Goal: Check status: Check status

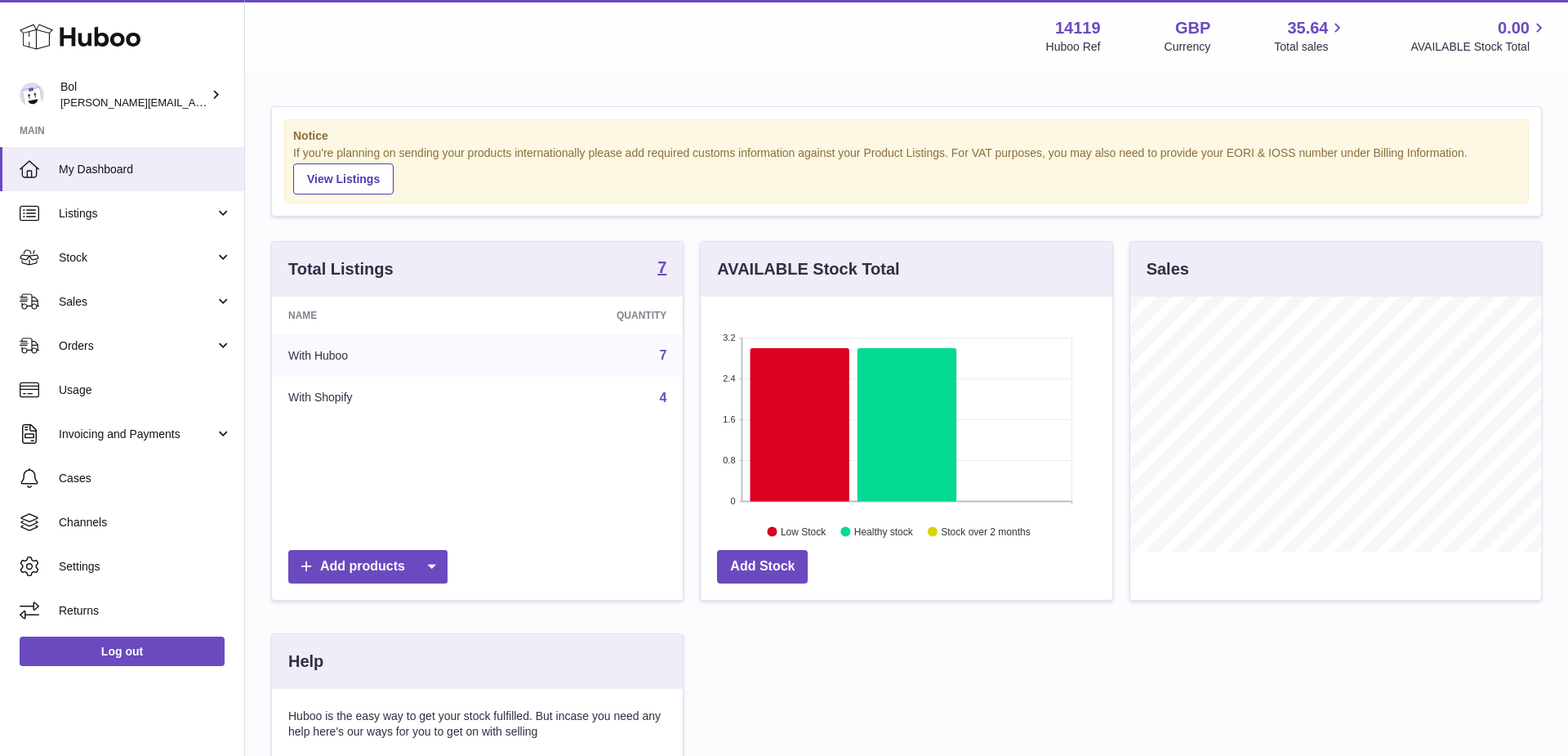
scroll to position [254, 412]
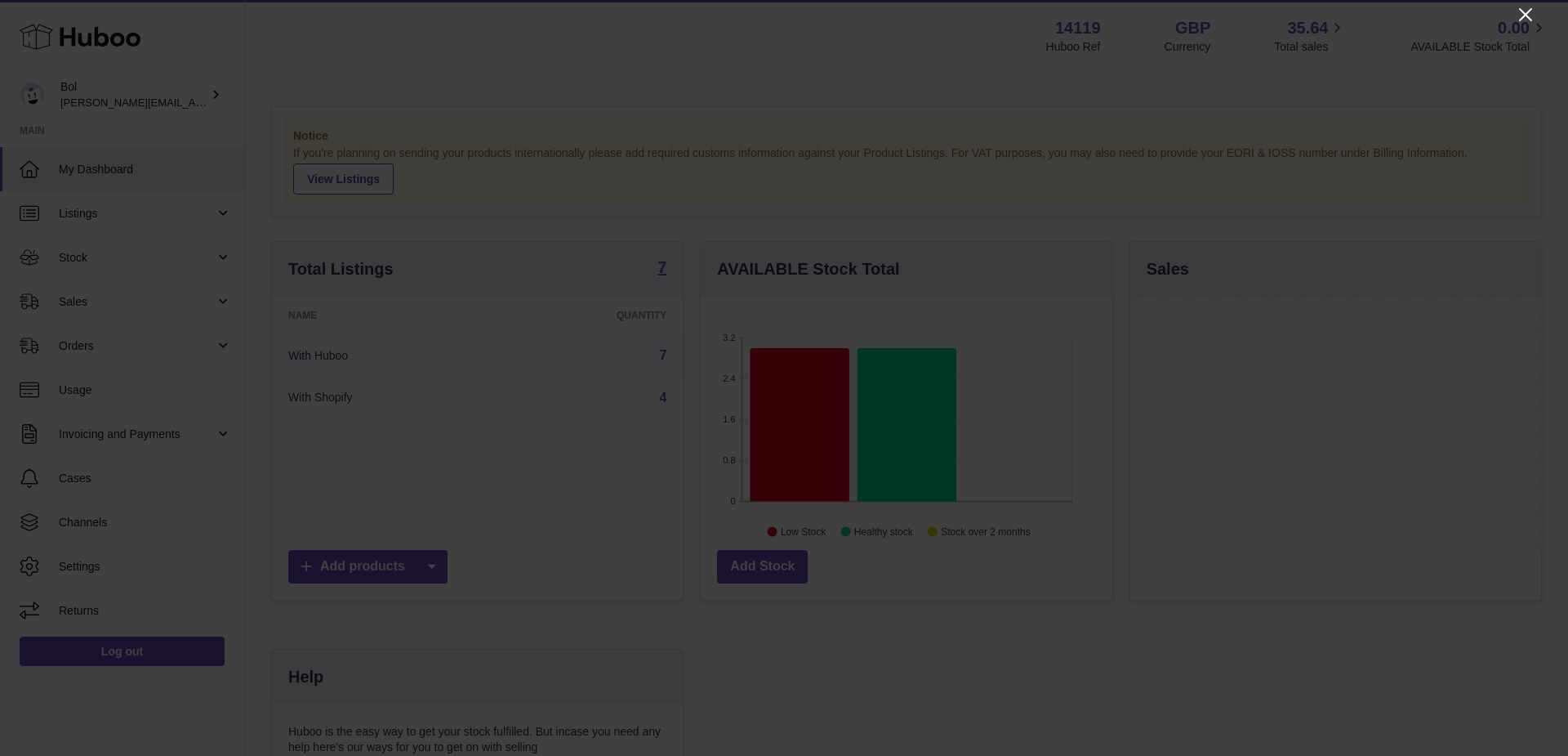
click at [1529, 13] on icon "Close" at bounding box center [1525, 14] width 19 height 19
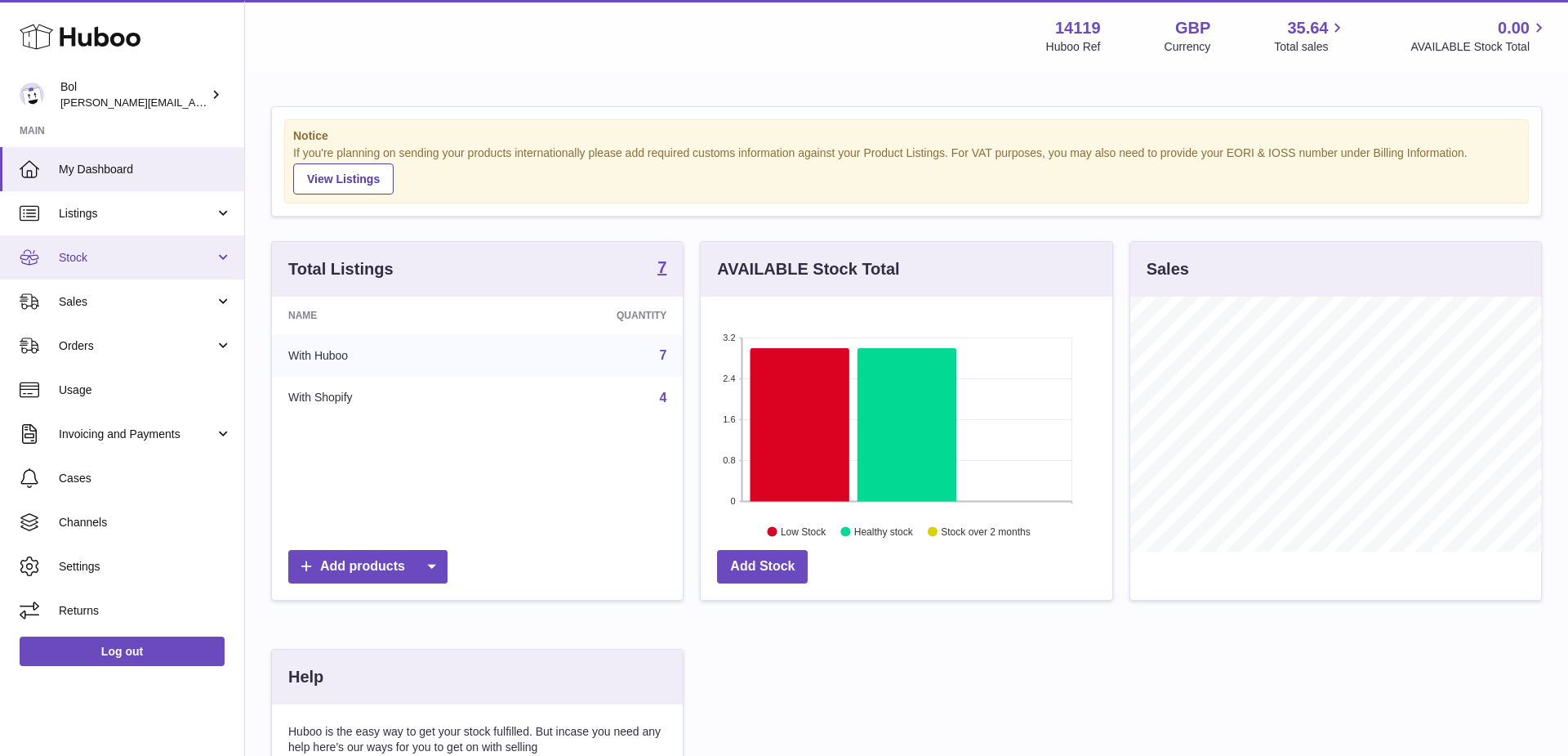
click at [105, 242] on link "Stock" at bounding box center [122, 257] width 244 height 44
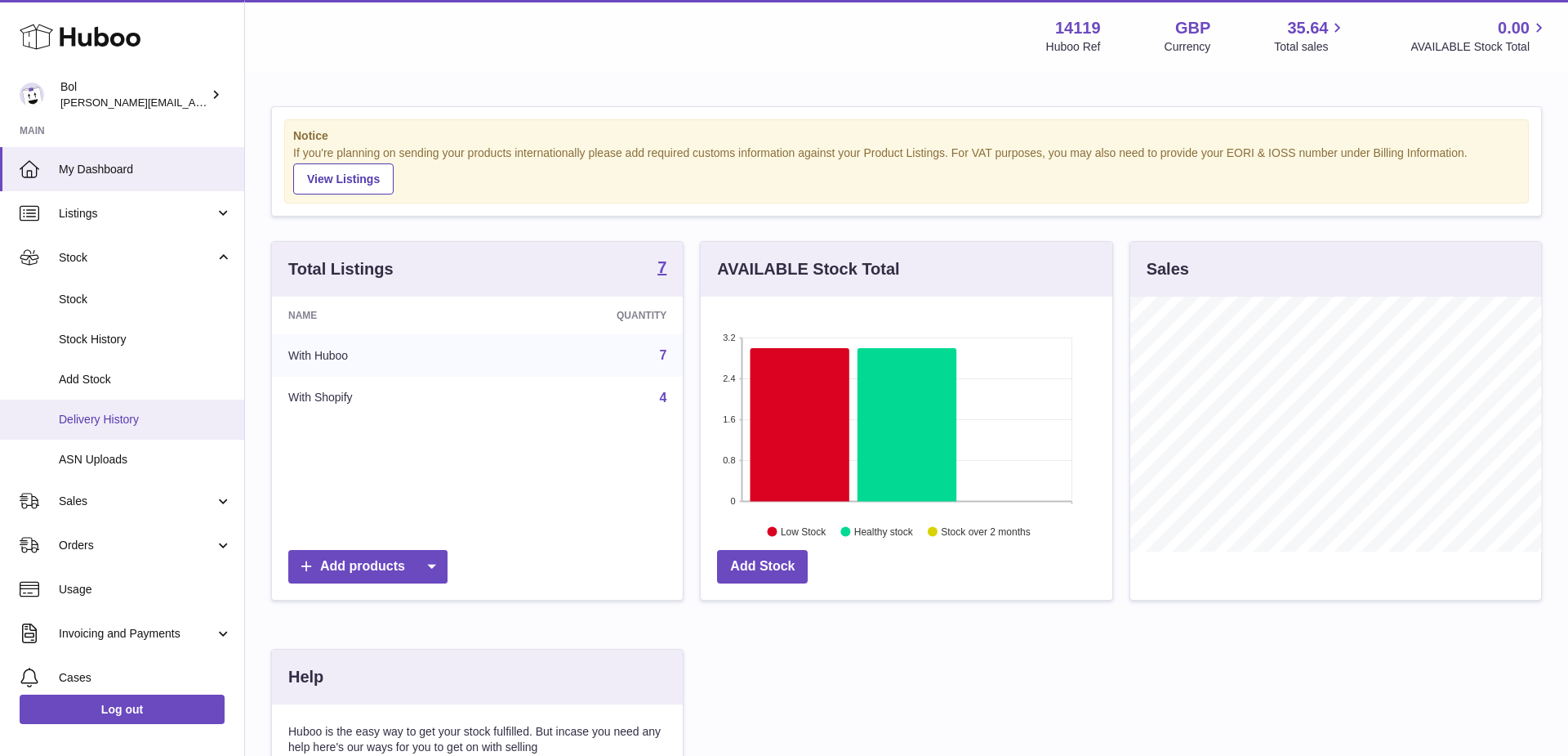
click at [136, 421] on span "Delivery History" at bounding box center [145, 419] width 173 height 16
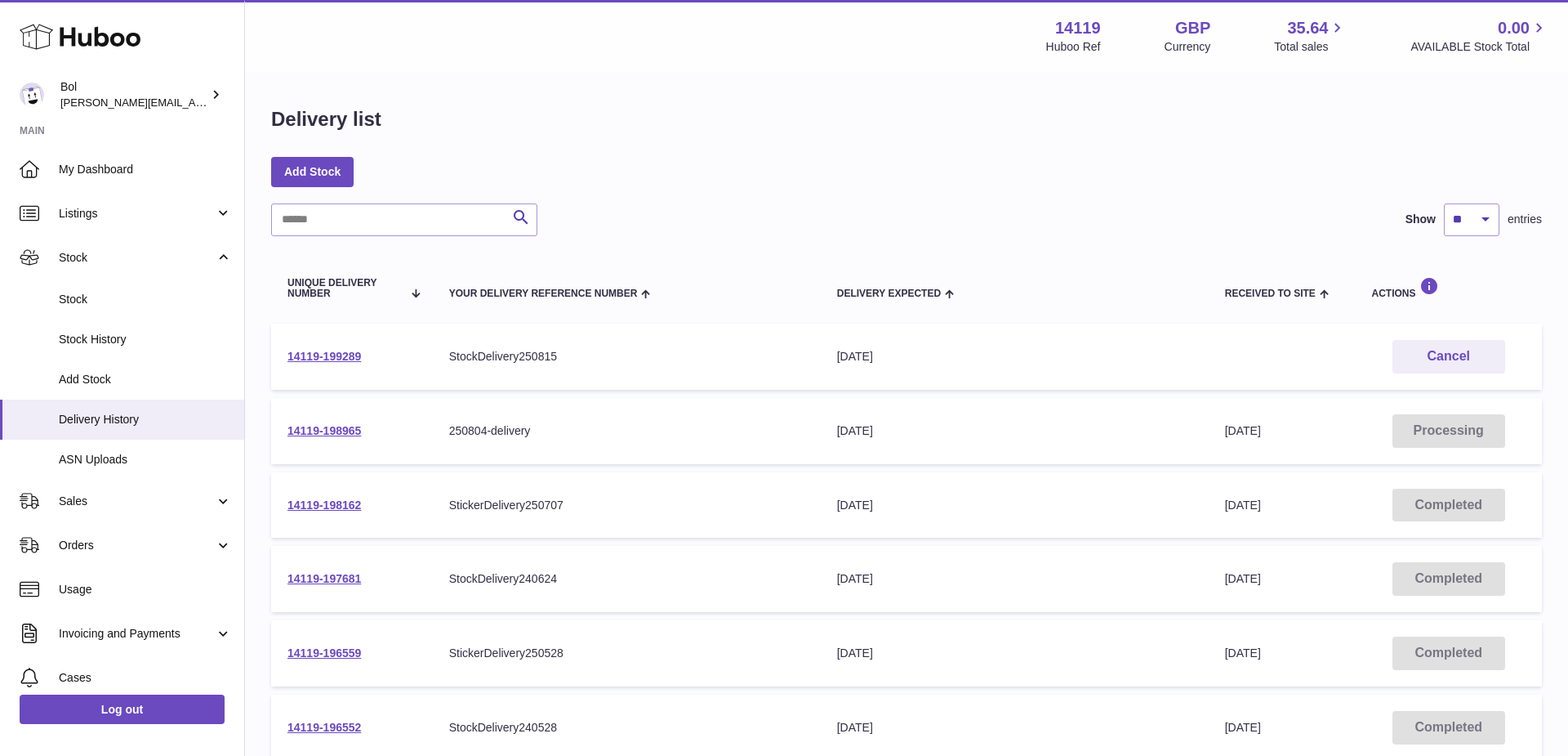
drag, startPoint x: 1261, startPoint y: 433, endPoint x: 1230, endPoint y: 434, distance: 31.0
click at [1230, 434] on span "[DATE]" at bounding box center [1242, 430] width 36 height 13
click at [308, 429] on link "14119-198965" at bounding box center [324, 430] width 73 height 13
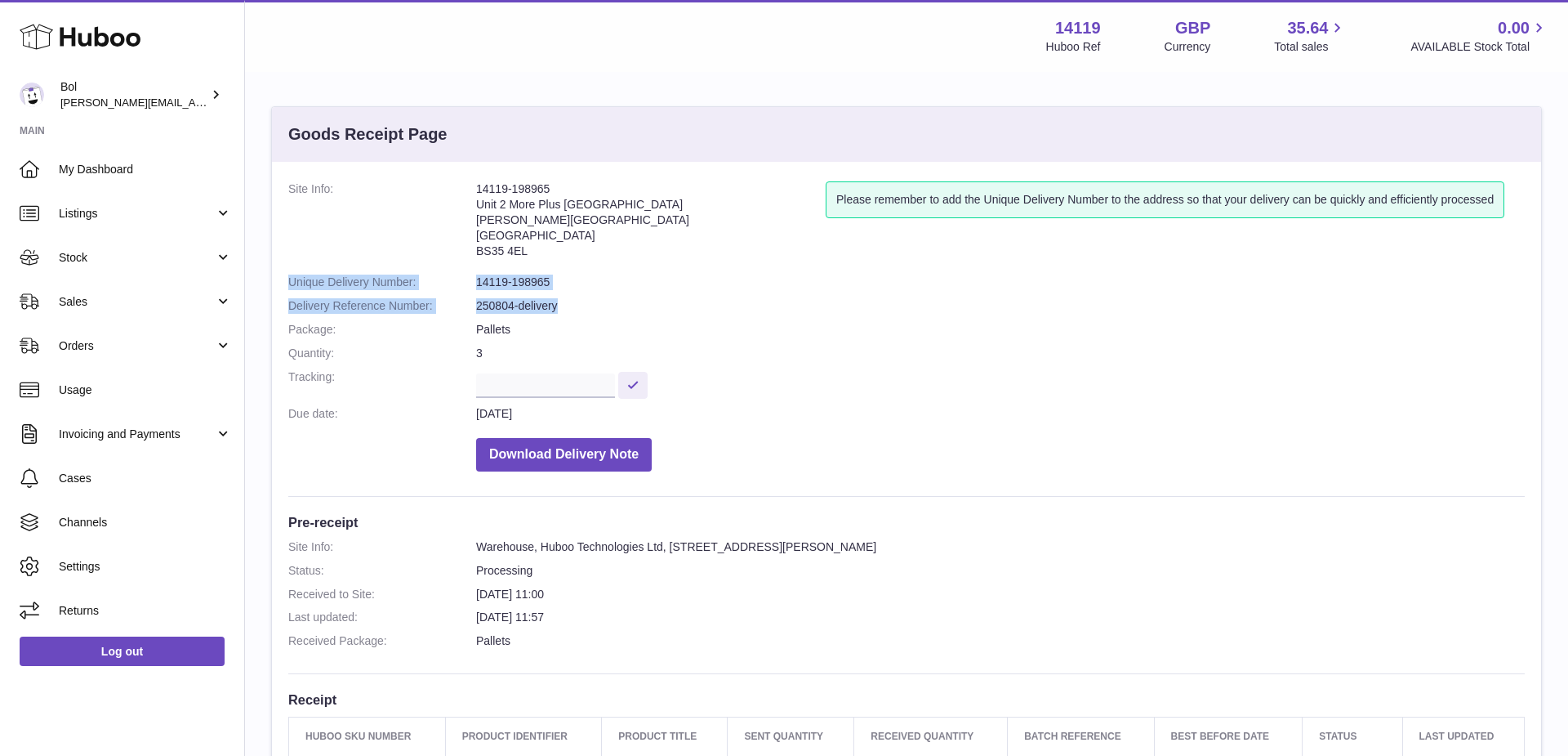
drag, startPoint x: 281, startPoint y: 281, endPoint x: 578, endPoint y: 306, distance: 298.1
click at [578, 306] on div "Site Info: 14119-198965 Unit 2 More [GEOGRAPHIC_DATA][STREET_ADDRESS][PERSON_NA…" at bounding box center [907, 600] width 1269 height 876
click at [578, 306] on dd "250804-delivery" at bounding box center [1001, 305] width 1049 height 16
